Goal: Communication & Community: Answer question/provide support

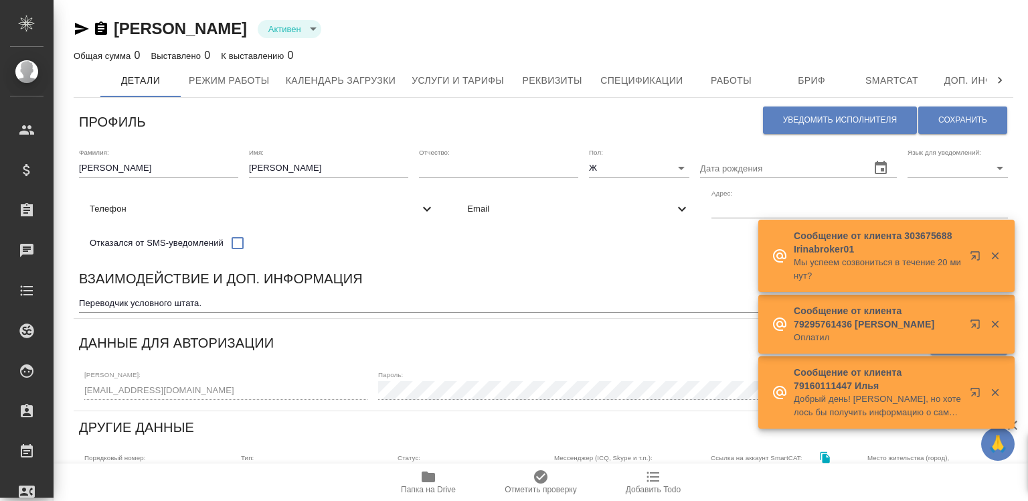
click at [457, 224] on div "Email" at bounding box center [579, 208] width 244 height 29
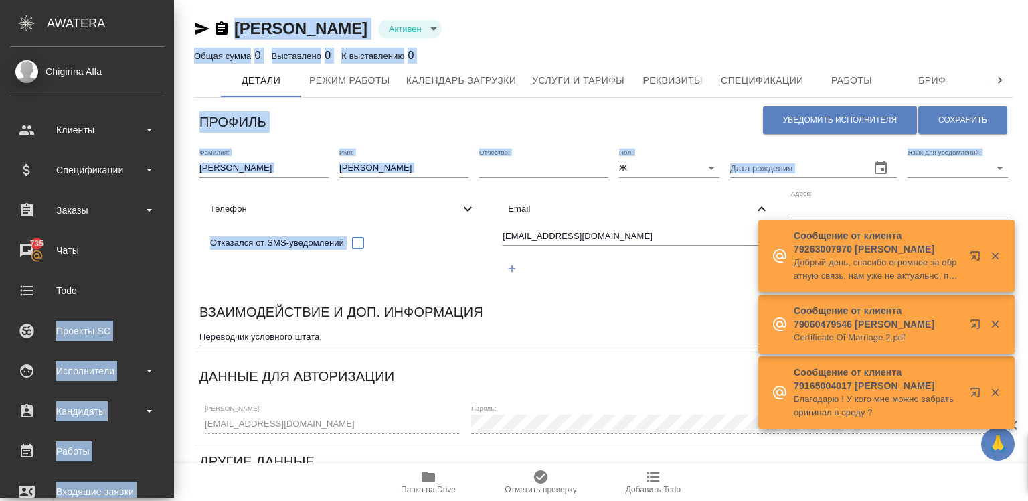
drag, startPoint x: 198, startPoint y: 264, endPoint x: 78, endPoint y: 269, distance: 120.0
click at [78, 269] on div ".cls-1 fill:#fff; AWATERA Chigirina Alla Клиенты Спецификации Заказы 735 Чаты T…" at bounding box center [514, 250] width 1028 height 501
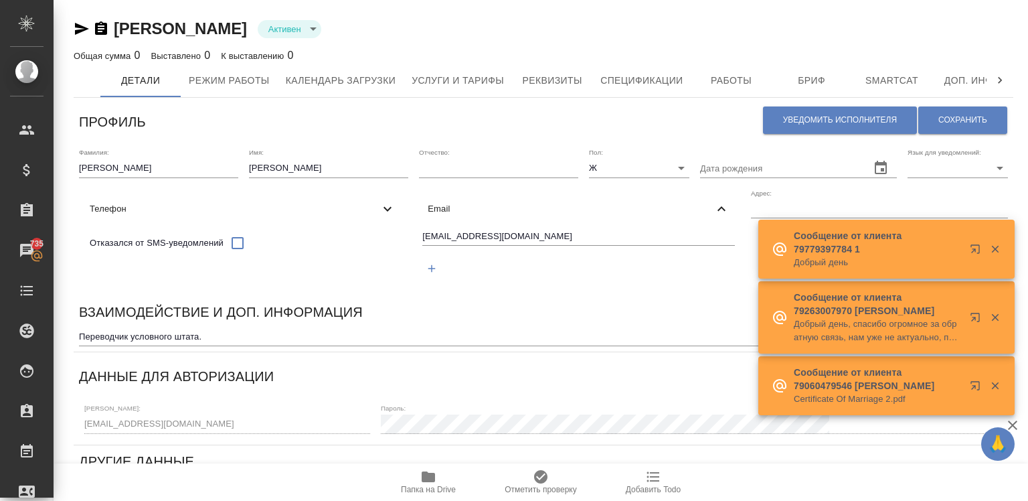
click at [422, 246] on input "n.kamakina@awatera.com" at bounding box center [578, 237] width 312 height 17
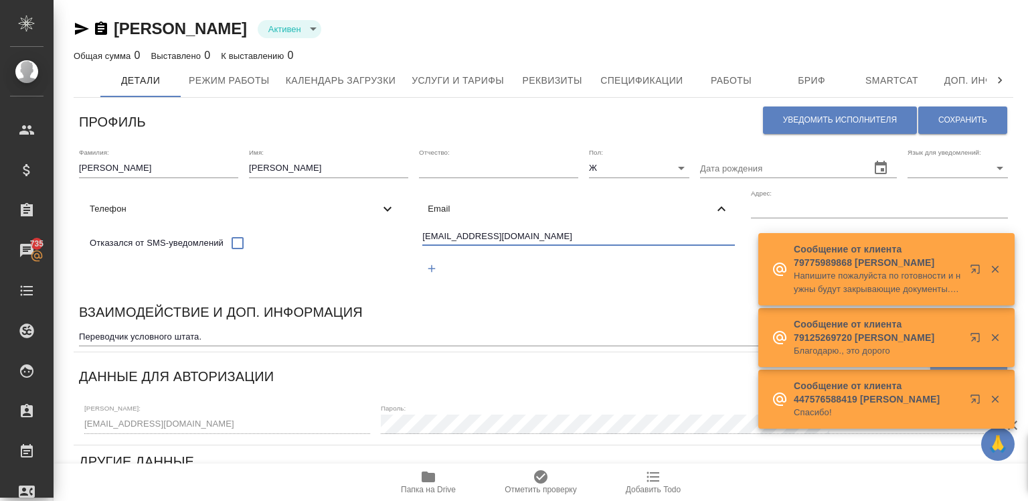
drag, startPoint x: 183, startPoint y: 274, endPoint x: 75, endPoint y: 280, distance: 108.0
click at [75, 280] on div "Фамилия: Камакина Имя: Наталья Отчество: Пол: Ж female Дата рождения Язык для у…" at bounding box center [544, 219] width 940 height 153
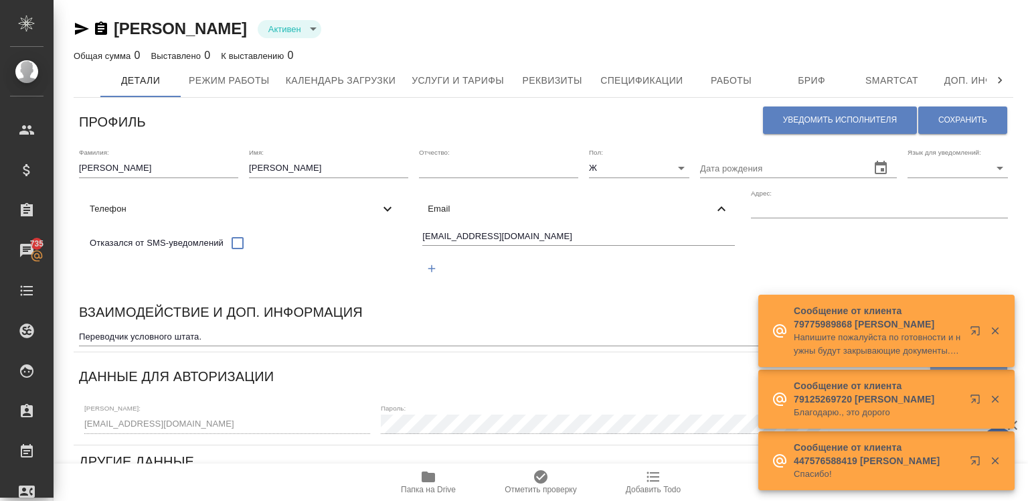
click at [75, 280] on div "Фамилия: Камакина Имя: Наталья Отчество: Пол: Ж female Дата рождения Язык для у…" at bounding box center [544, 219] width 940 height 153
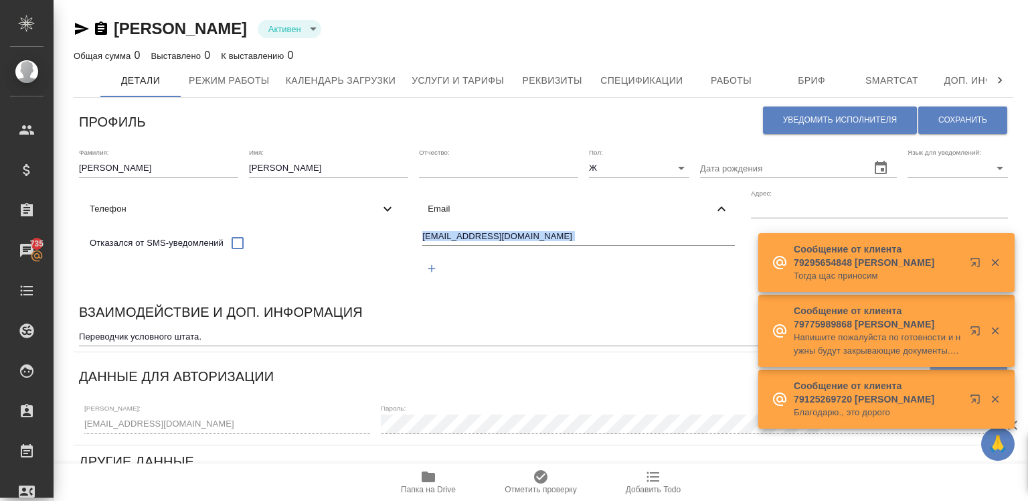
click at [75, 280] on div "Фамилия: Камакина Имя: Наталья Отчество: Пол: Ж female Дата рождения Язык для у…" at bounding box center [544, 219] width 940 height 153
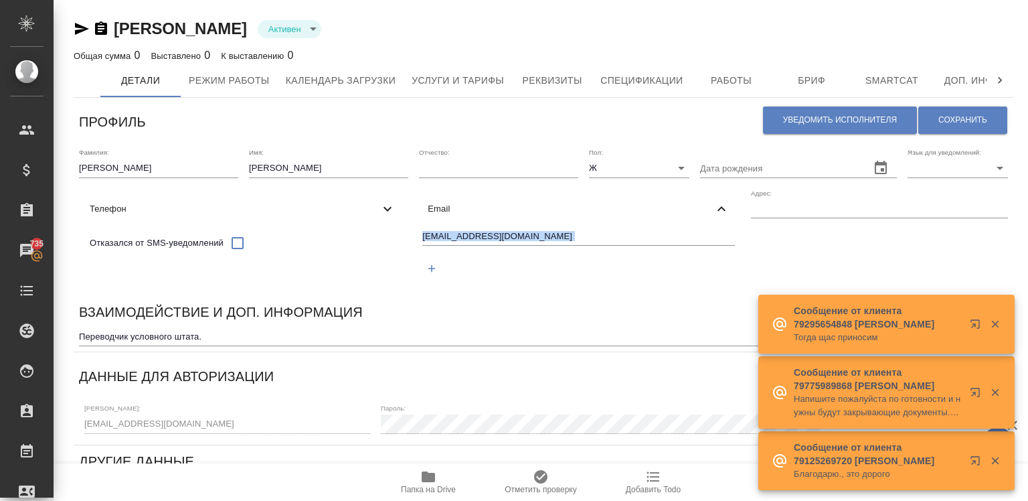
click at [75, 280] on div "Фамилия: Камакина Имя: Наталья Отчество: Пол: Ж female Дата рождения Язык для у…" at bounding box center [544, 219] width 940 height 153
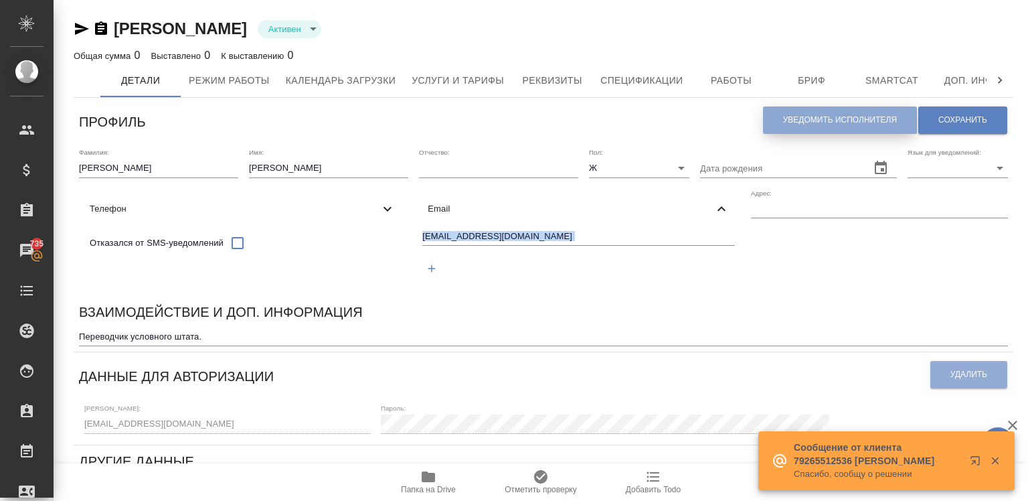
click at [777, 129] on button "Уведомить исполнителя" at bounding box center [840, 119] width 154 height 27
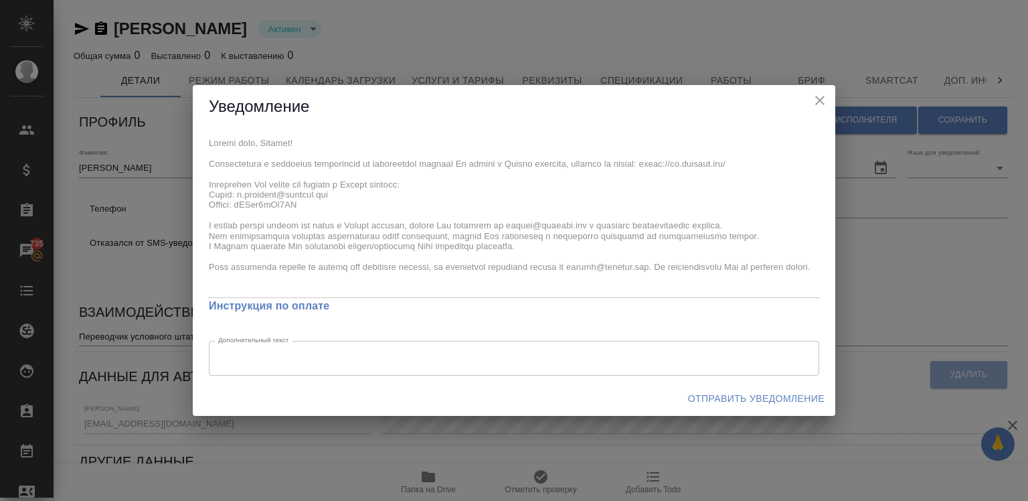
click at [303, 204] on div "x Инструкция по оплате Дополнительный текст x Дополнительный текст" at bounding box center [514, 255] width 643 height 252
click at [281, 276] on div "x Инструкция по оплате Дополнительный текст x Дополнительный текст" at bounding box center [514, 255] width 643 height 252
drag, startPoint x: 202, startPoint y: 157, endPoint x: 188, endPoint y: 162, distance: 14.8
click at [188, 162] on div "Уведомление x Инструкция по оплате Дополнительный текст x Дополнительный текст …" at bounding box center [514, 250] width 1028 height 501
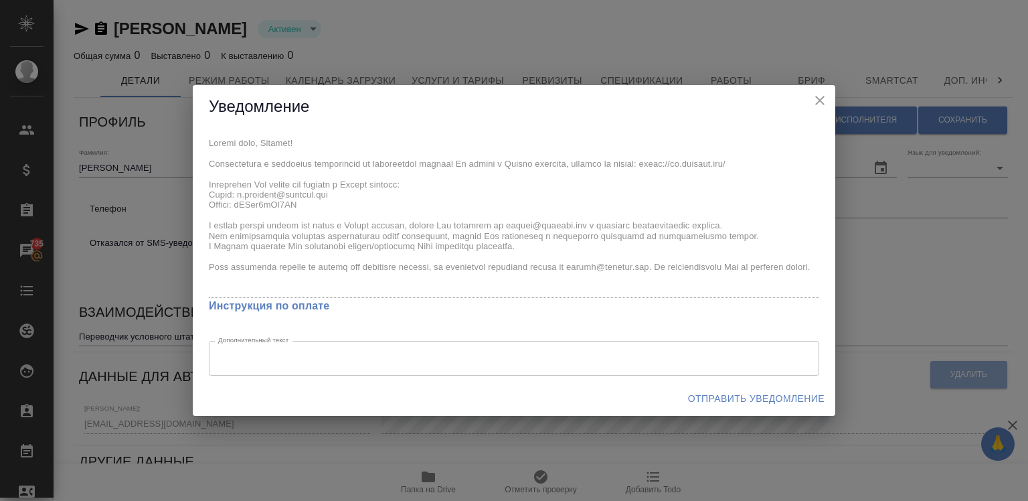
click at [196, 159] on div "x Инструкция по оплате Дополнительный текст x Дополнительный текст" at bounding box center [514, 255] width 643 height 252
click at [724, 389] on button "Отправить уведомление" at bounding box center [756, 398] width 147 height 25
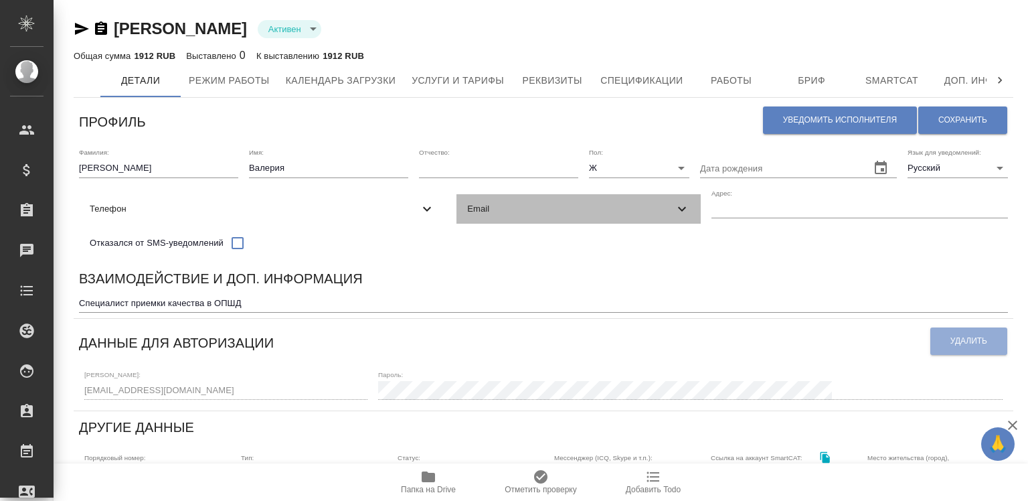
click at [467, 216] on span "Email" at bounding box center [570, 208] width 206 height 13
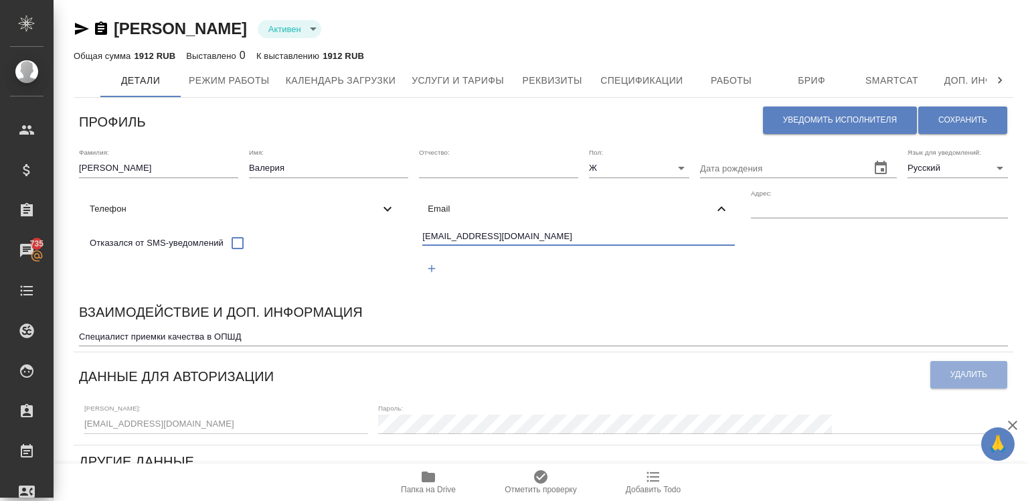
drag, startPoint x: 206, startPoint y: 270, endPoint x: 77, endPoint y: 280, distance: 128.9
click at [77, 280] on div "Фамилия: [PERSON_NAME] Имя: [PERSON_NAME] Отчество: [PERSON_NAME]: Ж [DEMOGRAPH…" at bounding box center [544, 219] width 940 height 153
click at [811, 111] on button "Уведомить исполнителя" at bounding box center [840, 119] width 154 height 27
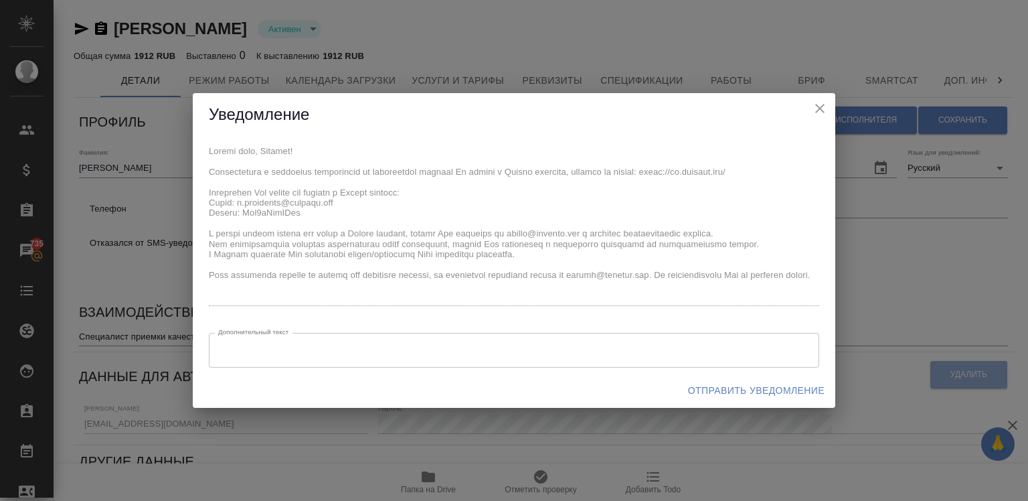
click at [310, 212] on div "x Дополнительный текст x Дополнительный текст" at bounding box center [514, 255] width 643 height 236
click at [207, 148] on div "x Дополнительный текст x Дополнительный текст" at bounding box center [514, 255] width 643 height 236
click at [702, 380] on button "Отправить уведомление" at bounding box center [756, 390] width 147 height 25
